Goal: Obtain resource: Download file/media

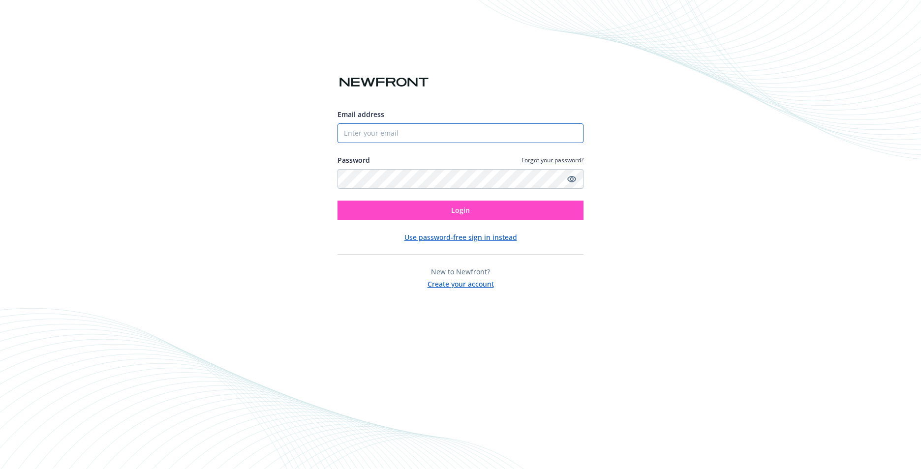
type input "[EMAIL_ADDRESS][DOMAIN_NAME]"
click at [449, 215] on button "Login" at bounding box center [461, 211] width 246 height 20
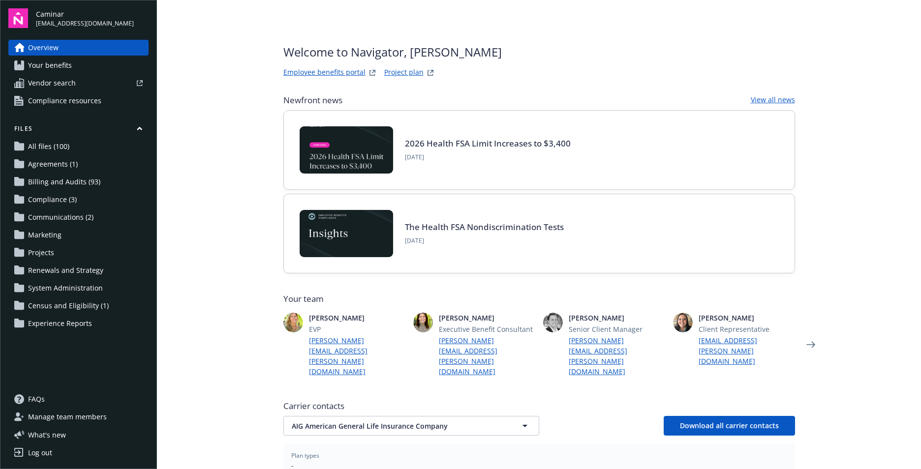
click at [91, 186] on span "Billing and Audits (93)" at bounding box center [64, 182] width 72 height 16
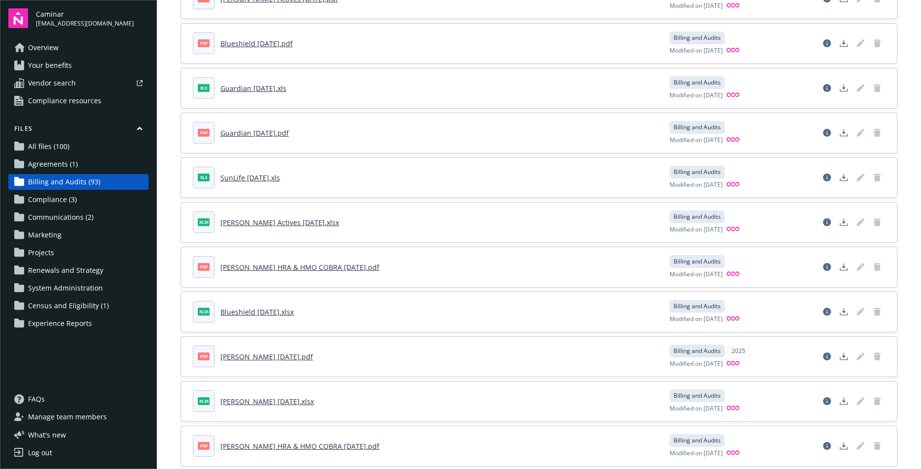
scroll to position [197, 0]
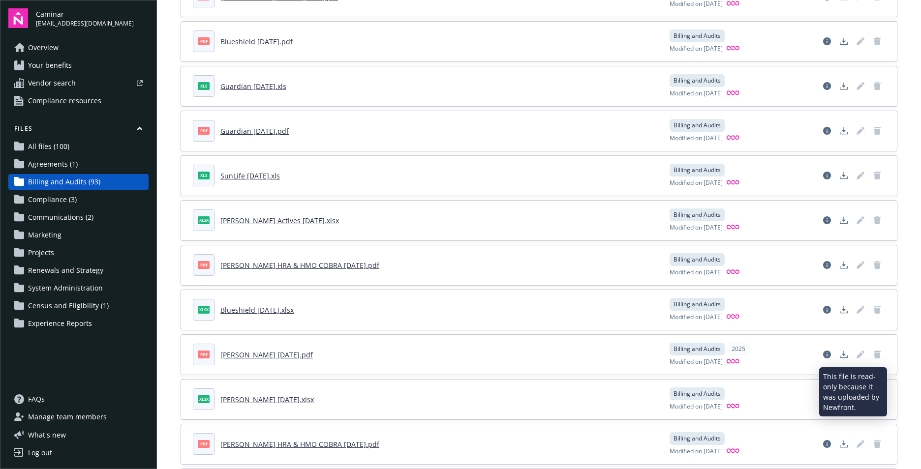
click at [857, 355] on icon "Edit document" at bounding box center [860, 355] width 6 height 6
click at [272, 353] on link "Sutter Oct 2025.pdf" at bounding box center [266, 354] width 93 height 9
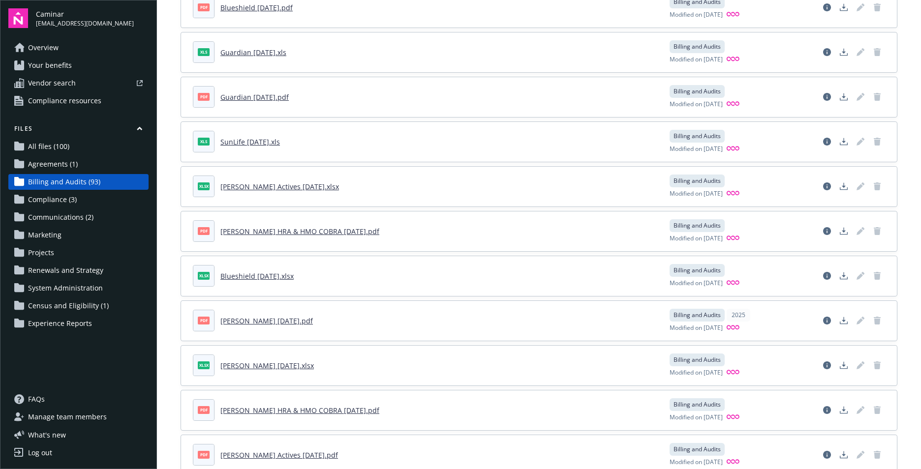
scroll to position [246, 0]
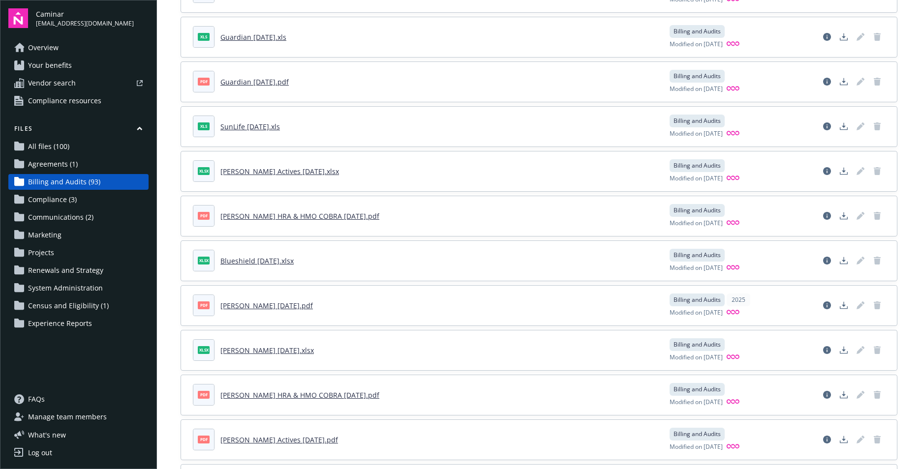
click at [266, 303] on link "Sutter Oct 2025.pdf" at bounding box center [266, 305] width 93 height 9
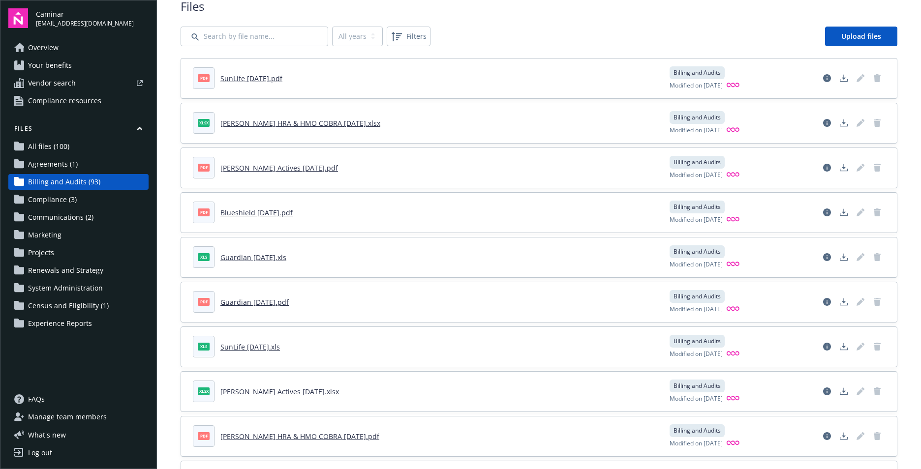
scroll to position [0, 0]
